Goal: Task Accomplishment & Management: Use online tool/utility

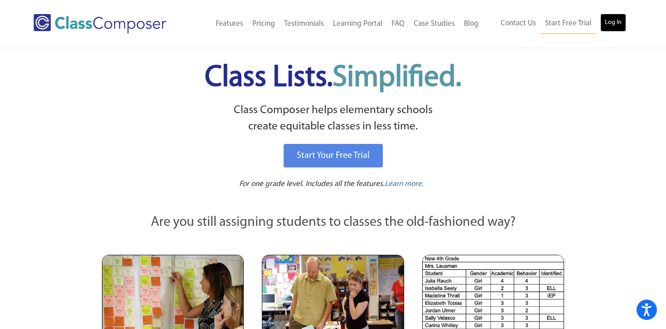
click at [615, 27] on link "Log In" at bounding box center [613, 23] width 26 height 18
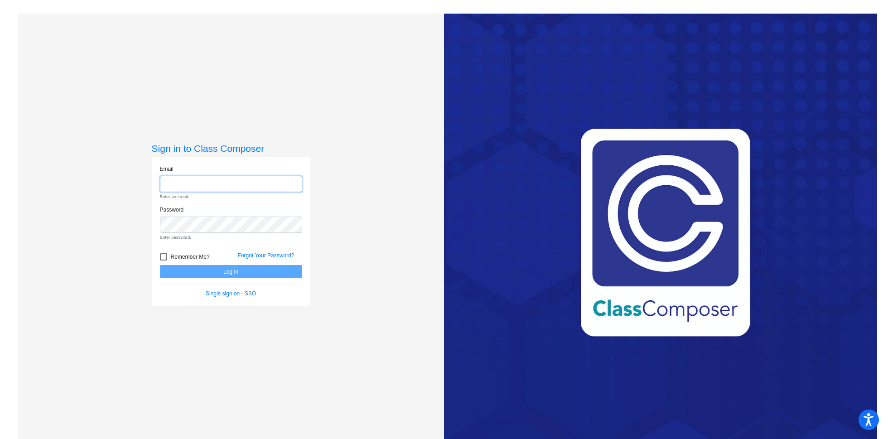
type input "[EMAIL_ADDRESS][DOMAIN_NAME]"
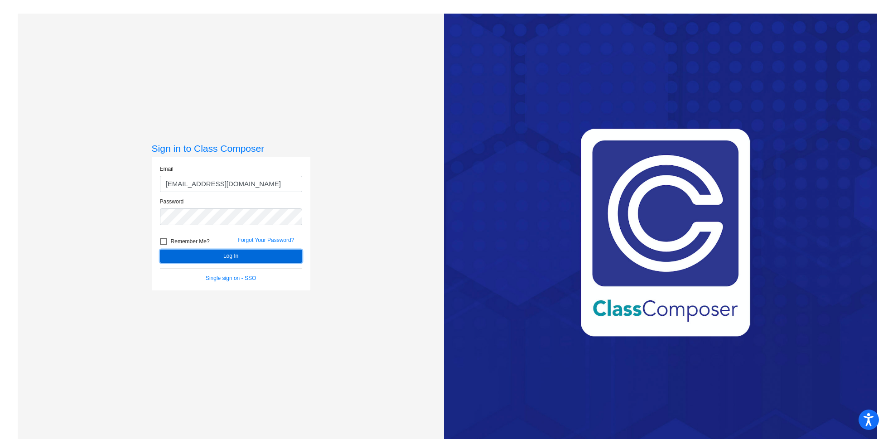
click at [251, 255] on button "Log In" at bounding box center [231, 256] width 142 height 13
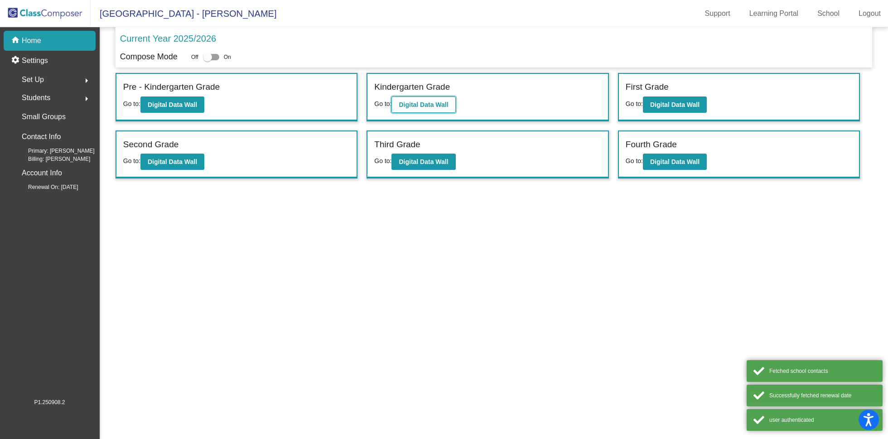
click at [430, 105] on b "Digital Data Wall" at bounding box center [423, 104] width 49 height 7
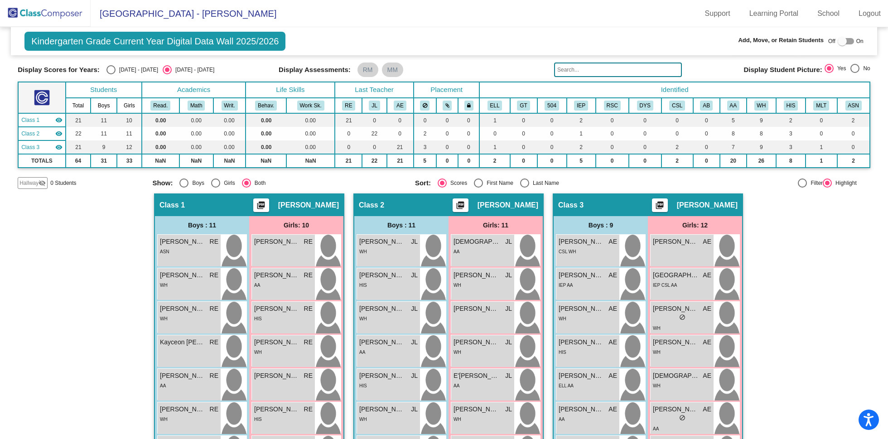
scroll to position [26, 0]
